Goal: Task Accomplishment & Management: Use online tool/utility

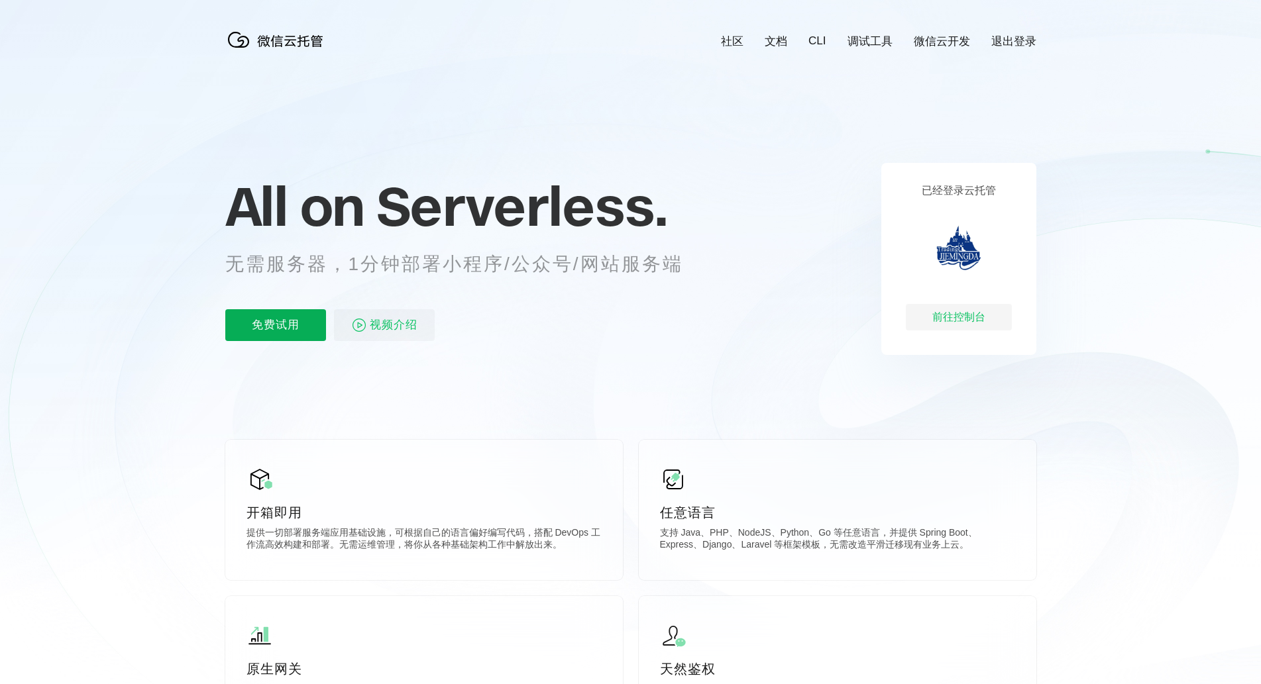
scroll to position [0, 2356]
click at [286, 324] on p "免费试用" at bounding box center [275, 325] width 101 height 32
click at [961, 317] on div "前往控制台" at bounding box center [959, 317] width 106 height 27
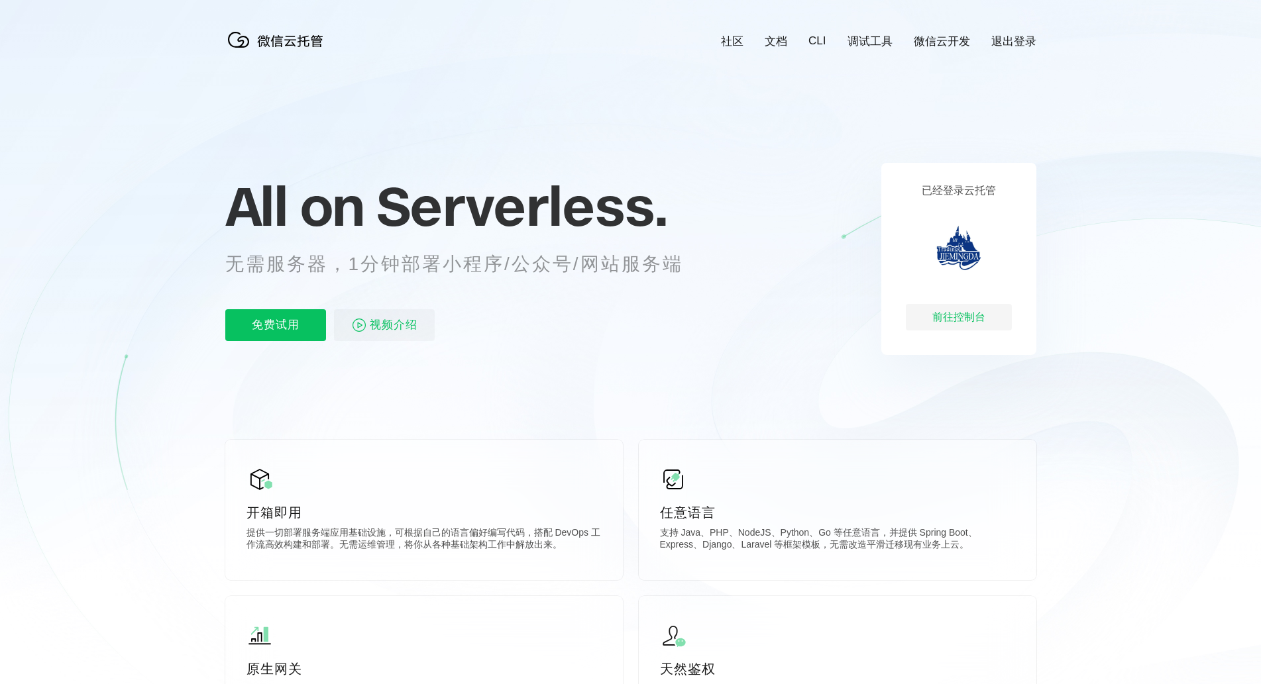
click at [818, 48] on icon at bounding box center [631, 358] width 1272 height 716
click at [818, 43] on link "CLI" at bounding box center [816, 40] width 17 height 13
